Goal: Task Accomplishment & Management: Complete application form

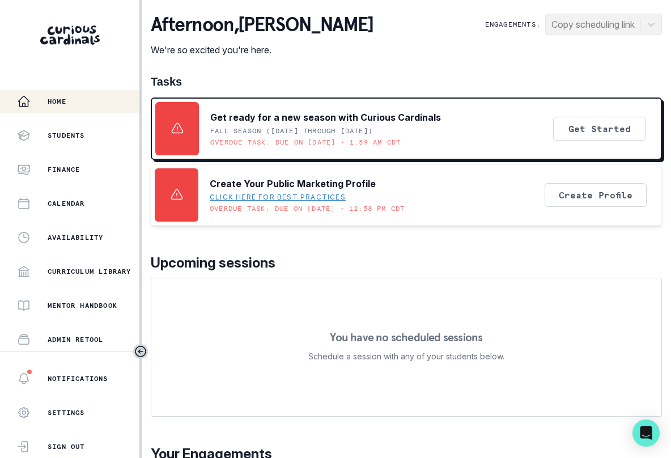
scroll to position [136, 0]
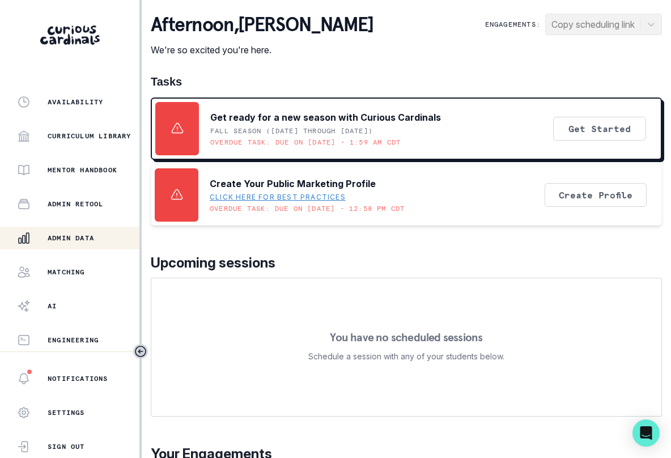
click at [71, 239] on p "Admin Data" at bounding box center [71, 238] width 46 height 9
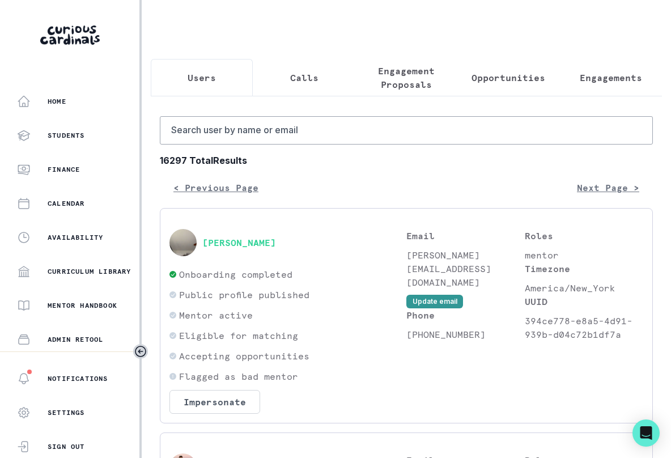
click at [503, 72] on p "Opportunities" at bounding box center [509, 78] width 74 height 14
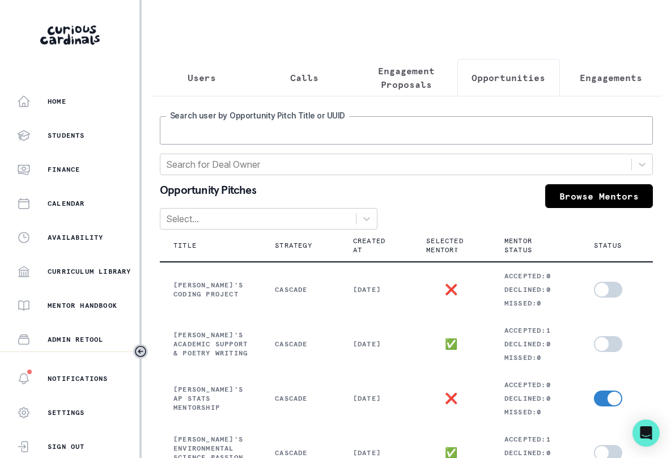
click at [358, 135] on input "Search user by Opportunity Pitch Title or UUID" at bounding box center [406, 130] width 493 height 28
type input "aria"
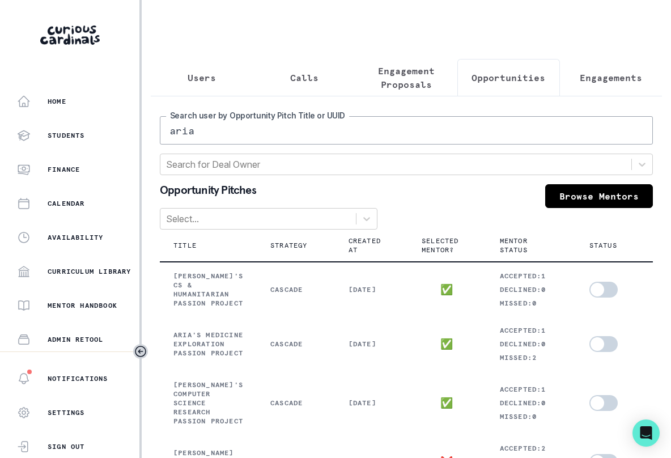
click at [313, 53] on div "Users Calls Engagement Proposals Opportunities Engagements aria Search user by …" at bounding box center [406, 297] width 511 height 594
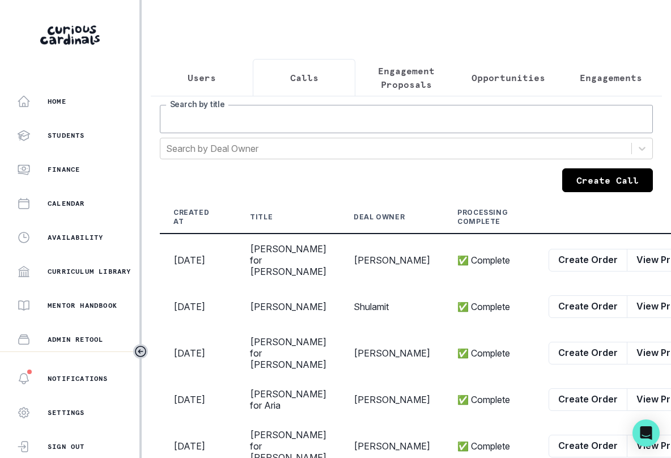
click at [295, 122] on input "Search by title" at bounding box center [406, 119] width 493 height 28
type input "[PERSON_NAME]"
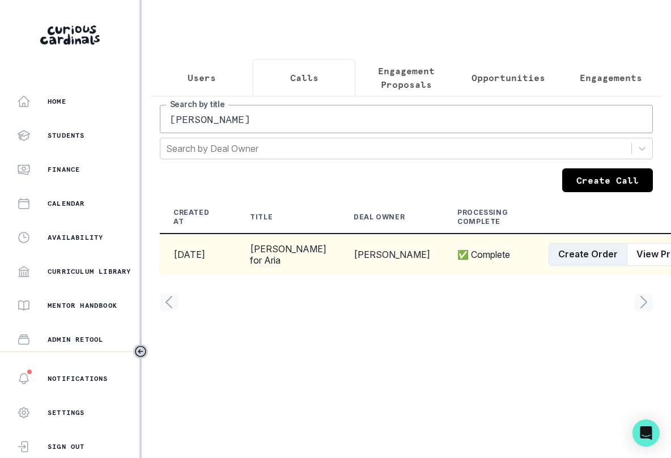
click at [549, 266] on button "Create Order" at bounding box center [588, 254] width 79 height 23
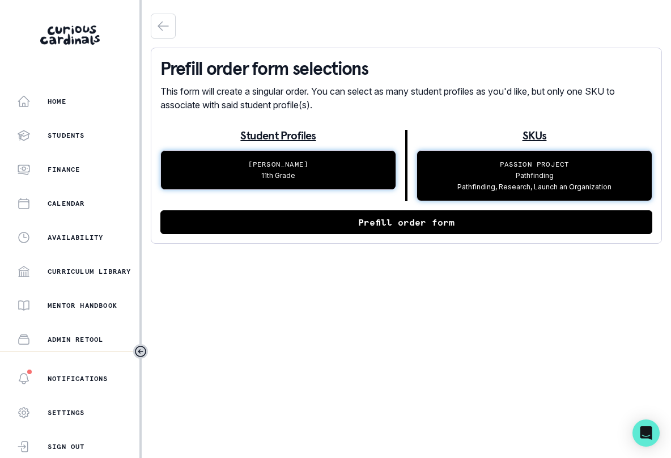
click at [317, 223] on button "Prefill order form" at bounding box center [406, 222] width 492 height 24
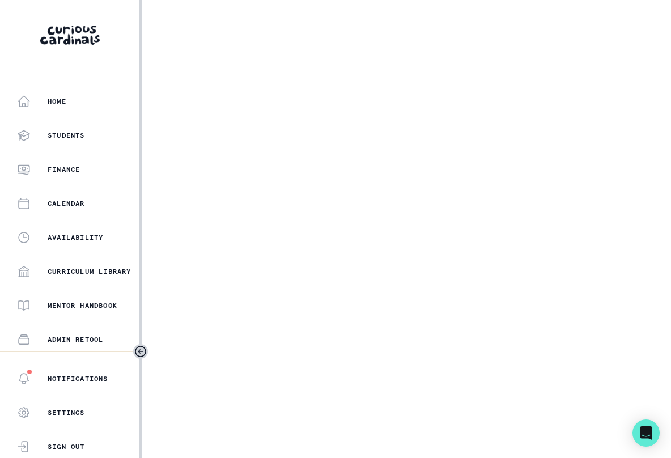
select select "5dcde038-cb98-49d9-8119-499a098a35d2"
select select "3262904f-45f4-4c5e-a804-000ac5f8c7d3"
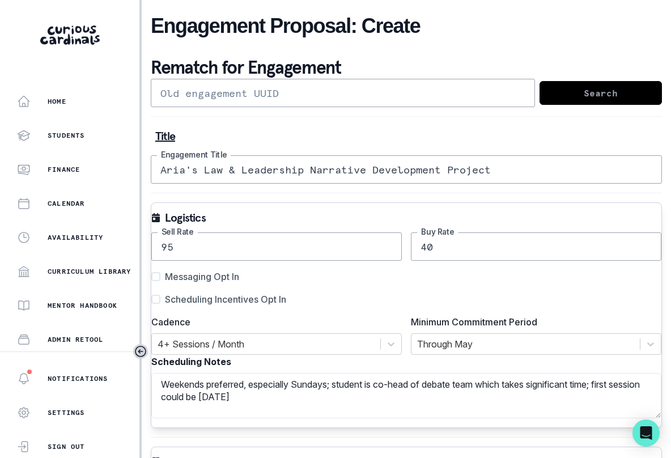
click at [218, 276] on span "Messaging Opt In" at bounding box center [202, 277] width 74 height 14
click at [151, 277] on input "Messaging Opt In" at bounding box center [151, 277] width 1 height 1
checkbox input "true"
click at [217, 293] on span "Scheduling Incentives Opt In" at bounding box center [225, 300] width 121 height 14
click at [151, 299] on input "Scheduling Incentives Opt In" at bounding box center [151, 299] width 1 height 1
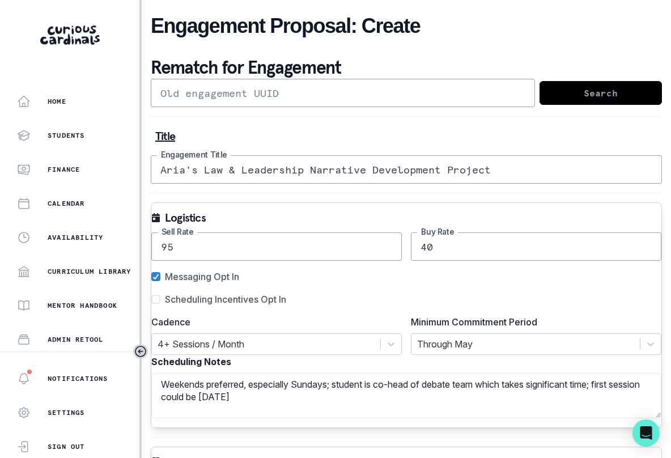
checkbox input "true"
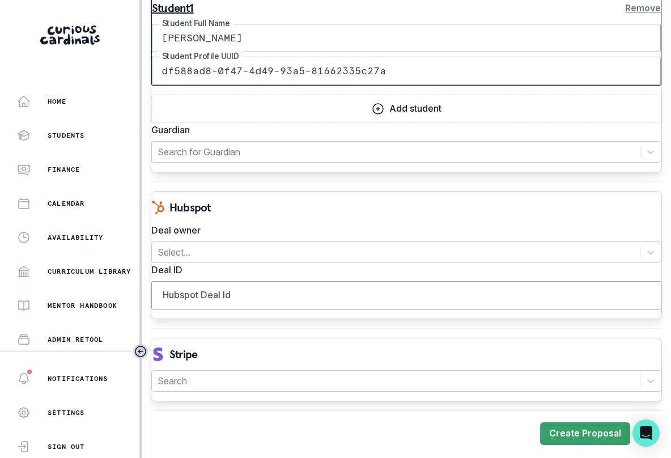
scroll to position [1205, 0]
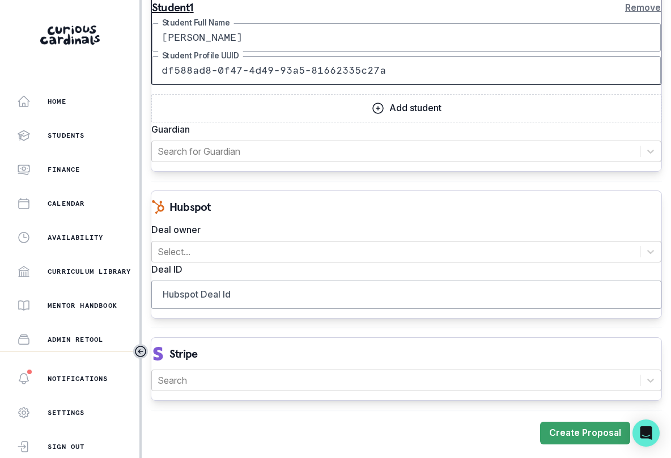
click at [274, 265] on label "Deal ID" at bounding box center [403, 270] width 504 height 14
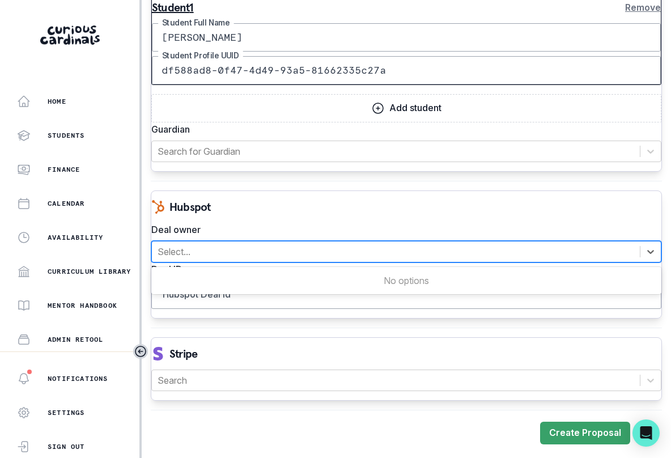
click at [272, 260] on div "Select..." at bounding box center [396, 252] width 488 height 20
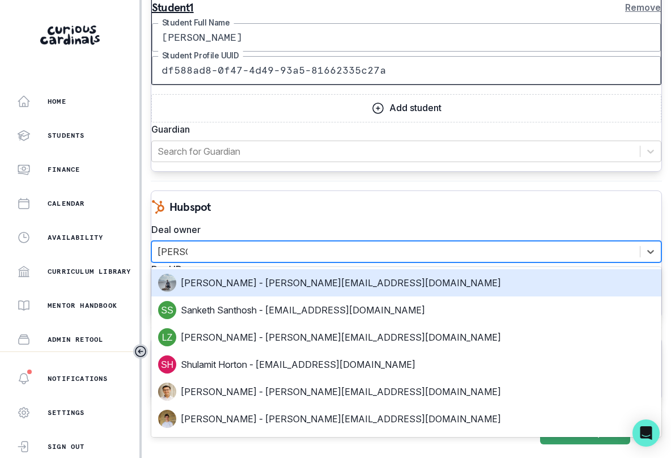
type input "[PERSON_NAME]"
click at [259, 277] on div "[PERSON_NAME] - [PERSON_NAME][EMAIL_ADDRESS][DOMAIN_NAME]" at bounding box center [406, 283] width 497 height 18
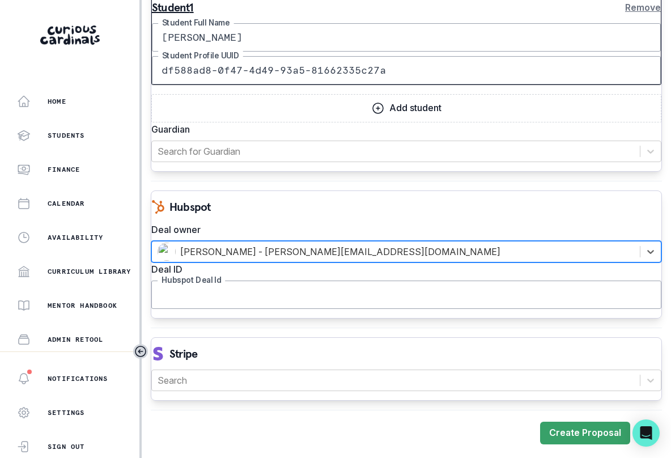
click at [258, 296] on input "Hubspot Deal Id" at bounding box center [406, 295] width 510 height 28
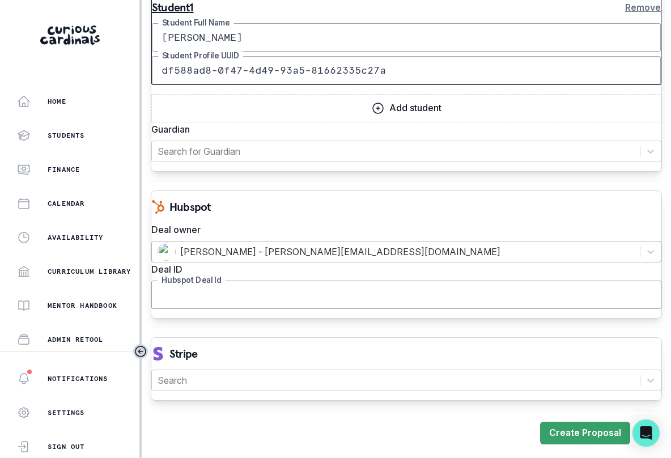
paste input "44652329285"
type input "44652329285"
click at [290, 386] on div at bounding box center [396, 381] width 477 height 16
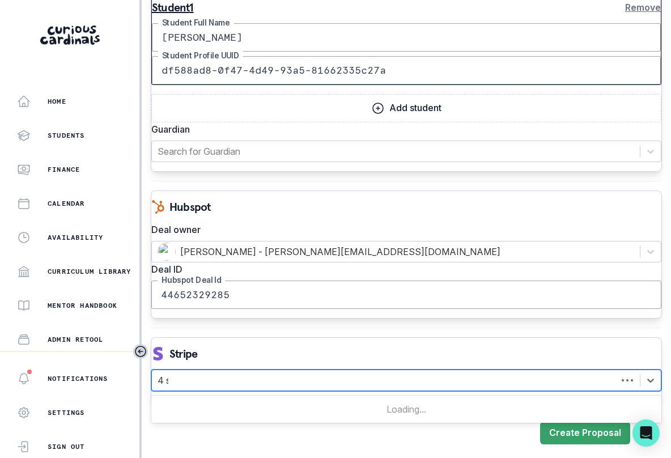
type input "4 ses"
